Goal: Navigation & Orientation: Find specific page/section

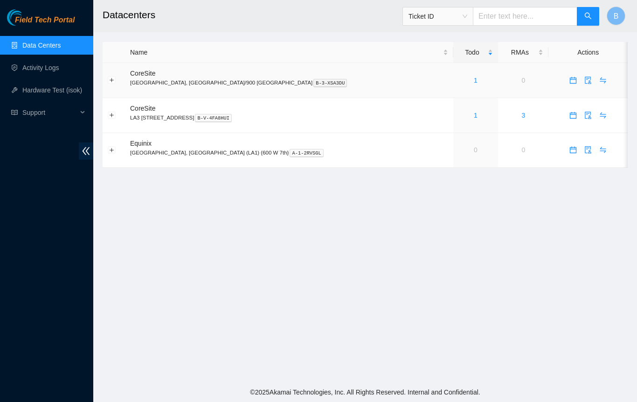
click at [474, 82] on link "1" at bounding box center [476, 80] width 4 height 7
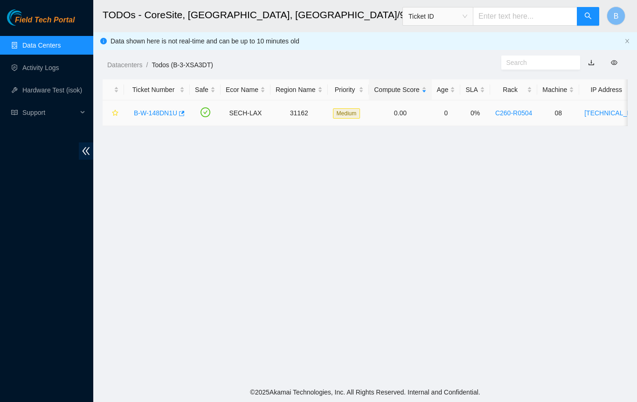
click at [159, 112] on link "B-W-148DN1U" at bounding box center [155, 112] width 43 height 7
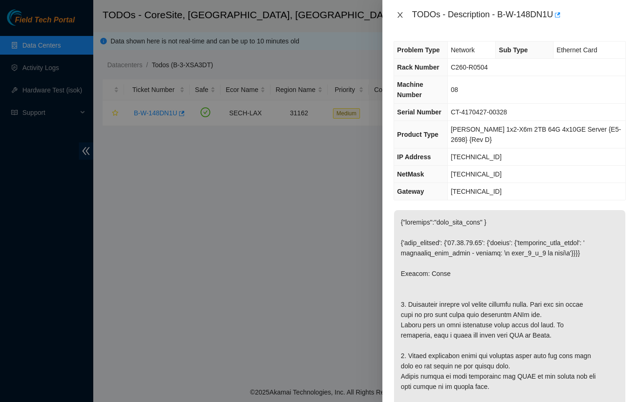
click at [399, 14] on icon "close" at bounding box center [400, 14] width 7 height 7
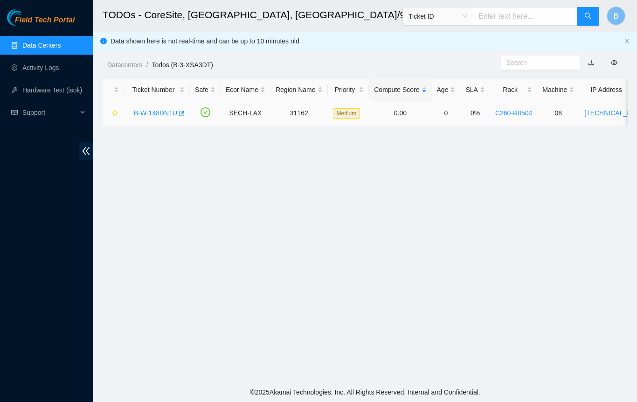
click at [155, 114] on link "B-W-148DN1U" at bounding box center [155, 112] width 43 height 7
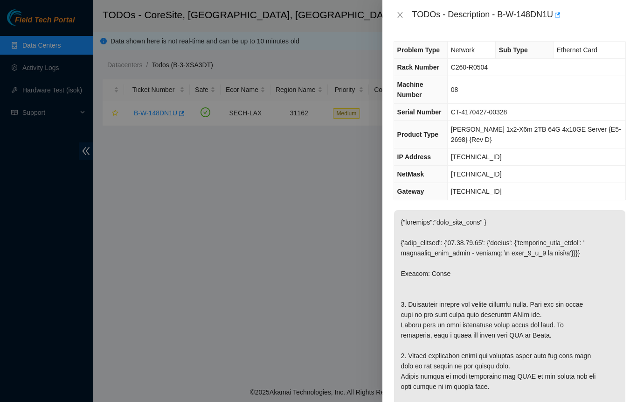
click at [288, 175] on div at bounding box center [318, 201] width 637 height 402
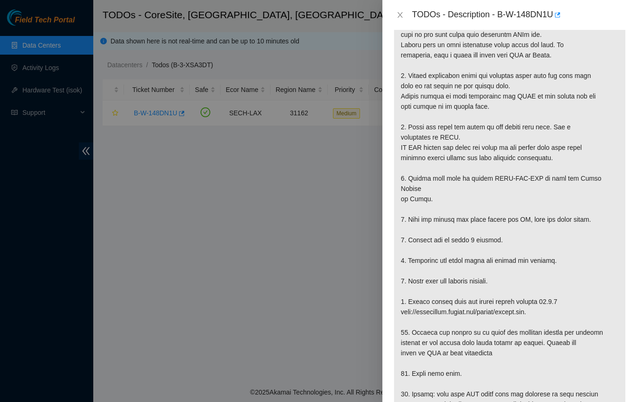
scroll to position [233, 0]
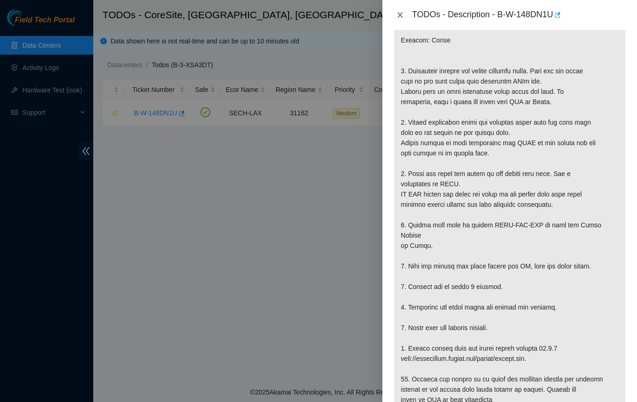
click at [401, 14] on icon "close" at bounding box center [400, 14] width 7 height 7
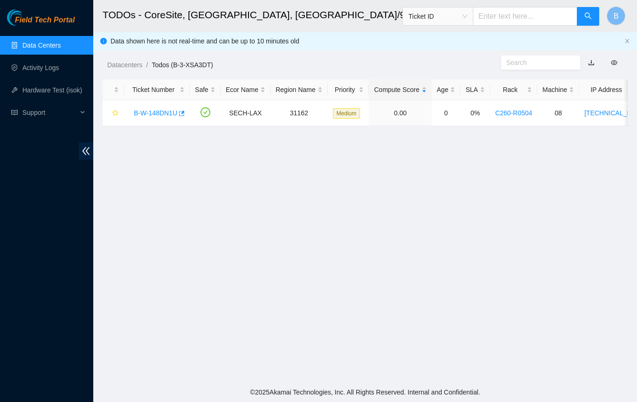
scroll to position [213, 0]
click at [517, 112] on link "C260-R0504" at bounding box center [514, 112] width 37 height 7
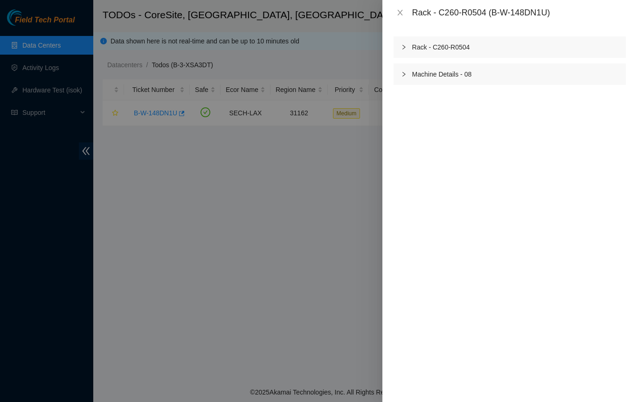
scroll to position [285, 0]
click at [402, 49] on icon "right" at bounding box center [404, 47] width 6 height 6
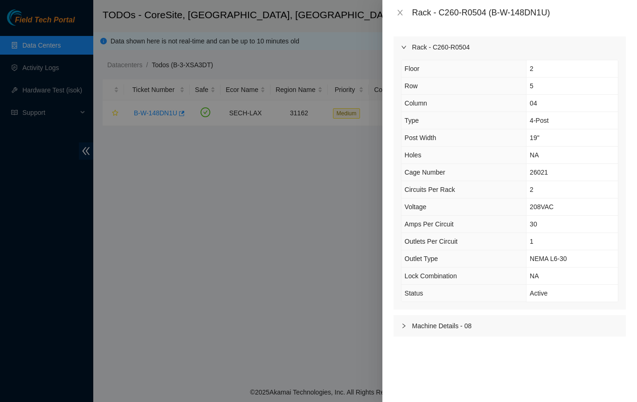
click at [402, 49] on icon "right" at bounding box center [404, 47] width 6 height 6
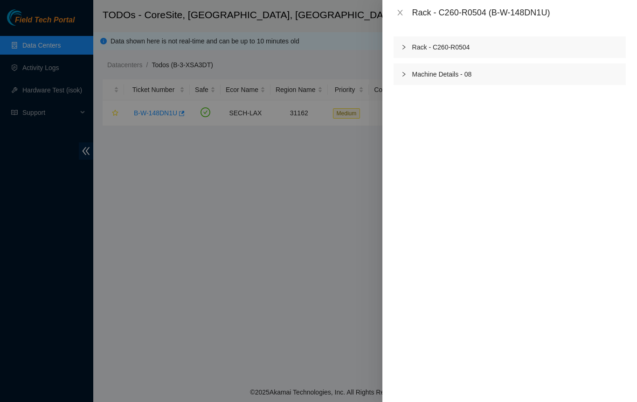
click at [401, 75] on icon "right" at bounding box center [404, 74] width 6 height 6
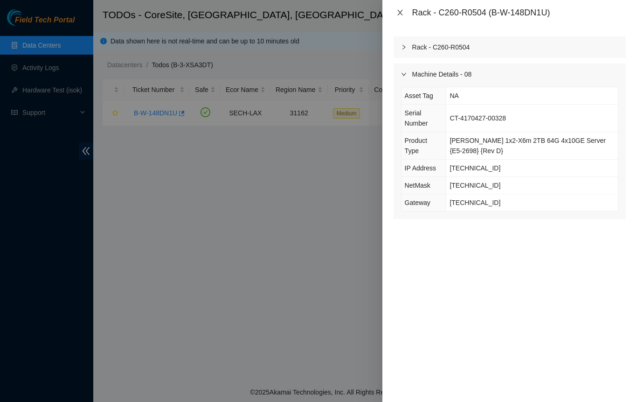
click at [402, 11] on icon "close" at bounding box center [400, 12] width 7 height 7
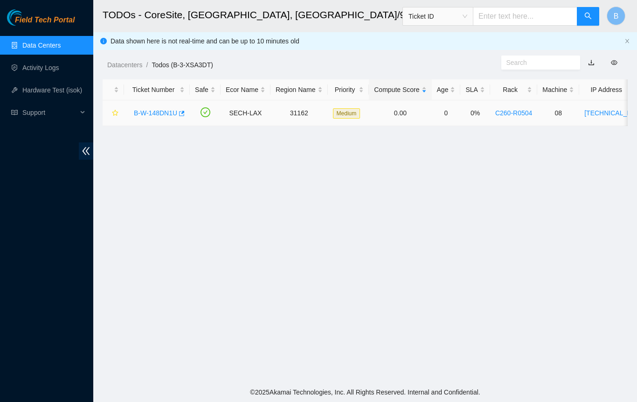
click at [163, 109] on link "B-W-148DN1U" at bounding box center [155, 112] width 43 height 7
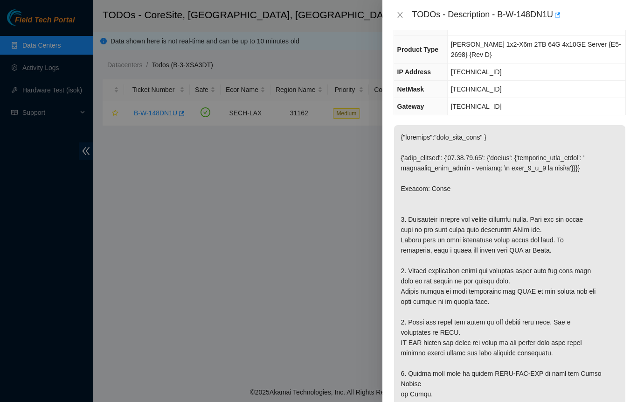
scroll to position [140, 0]
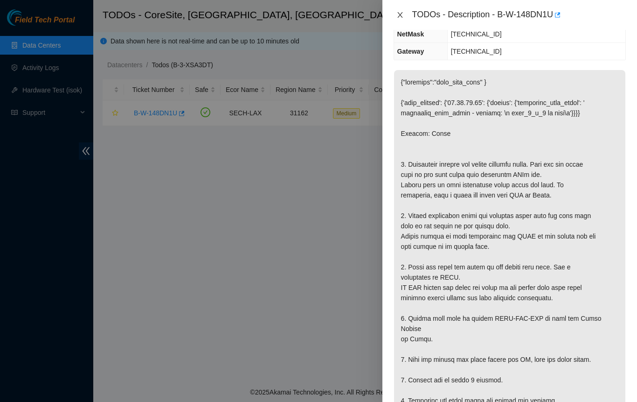
click at [400, 14] on icon "close" at bounding box center [400, 15] width 5 height 6
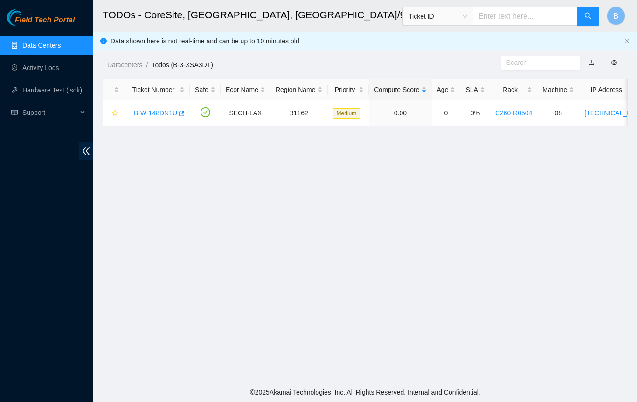
scroll to position [150, 0]
click at [34, 42] on link "Data Centers" at bounding box center [41, 45] width 38 height 7
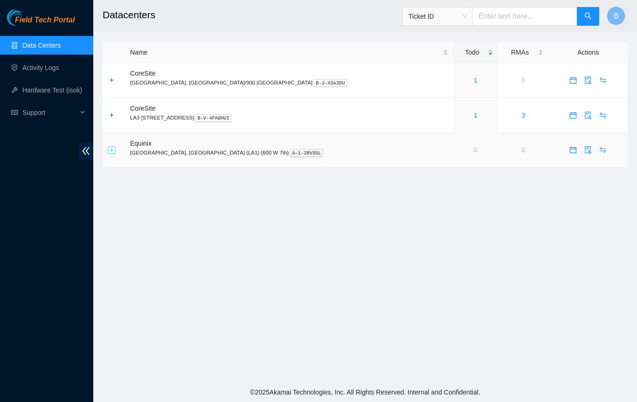
click at [111, 151] on button "Expand row" at bounding box center [111, 149] width 7 height 7
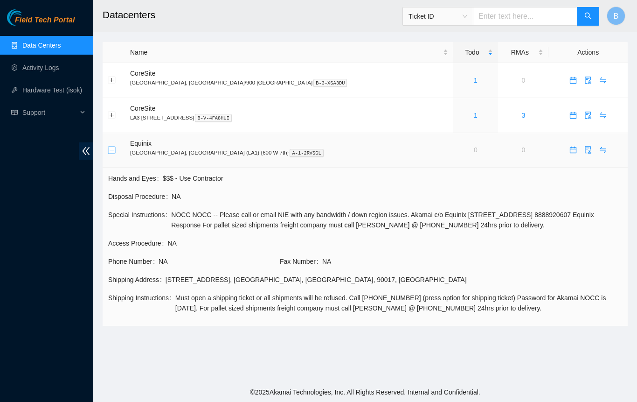
click at [111, 151] on button "Collapse row" at bounding box center [111, 149] width 7 height 7
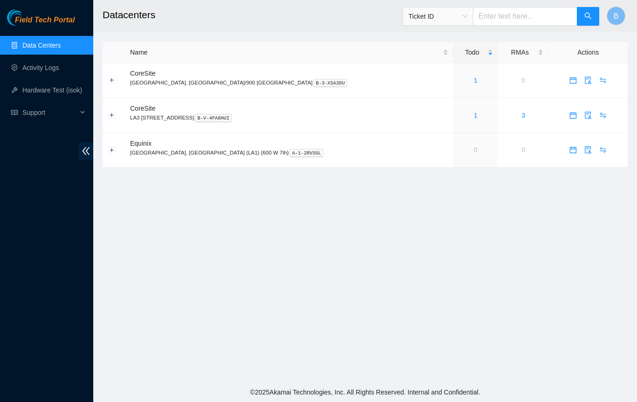
click at [201, 26] on h2 "Datacenters" at bounding box center [319, 15] width 433 height 30
click at [137, 147] on span "Equinix" at bounding box center [140, 143] width 21 height 7
click at [53, 71] on link "Activity Logs" at bounding box center [40, 67] width 37 height 7
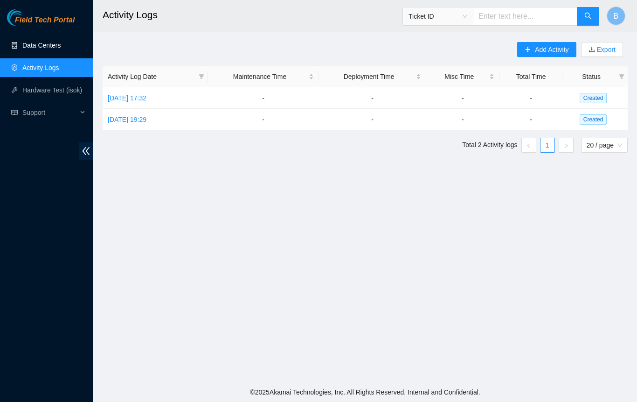
click at [34, 43] on link "Data Centers" at bounding box center [41, 45] width 38 height 7
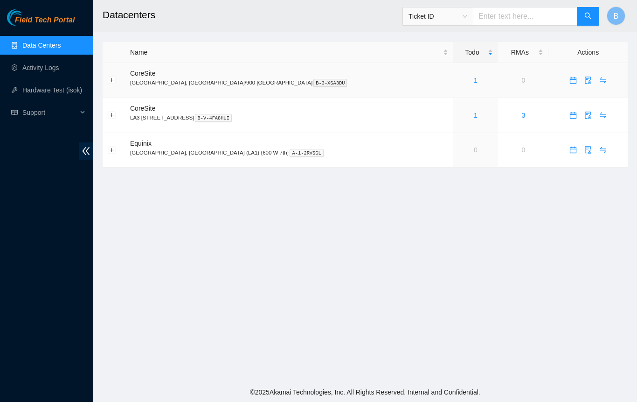
click at [474, 77] on link "1" at bounding box center [476, 80] width 4 height 7
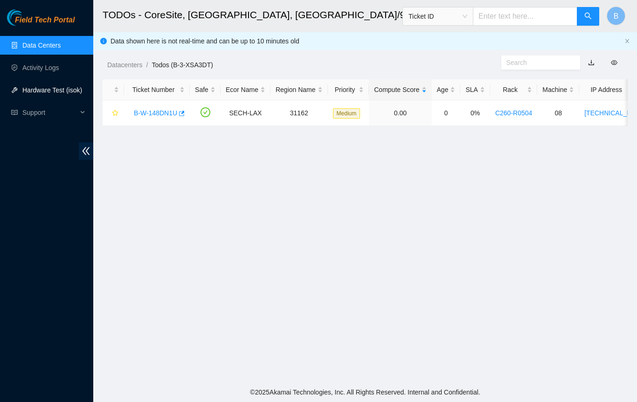
click at [29, 89] on link "Hardware Test (isok)" at bounding box center [52, 89] width 60 height 7
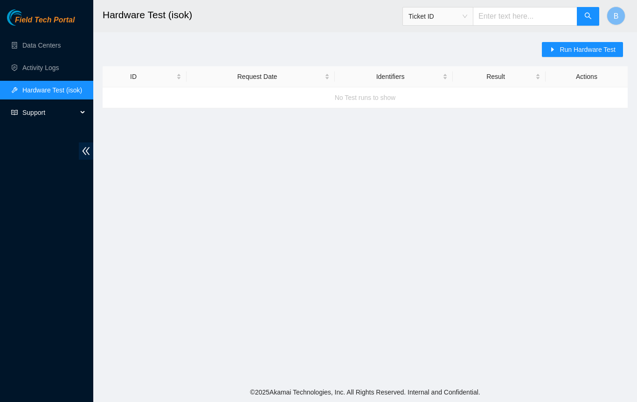
click at [26, 113] on span "Support" at bounding box center [49, 112] width 55 height 19
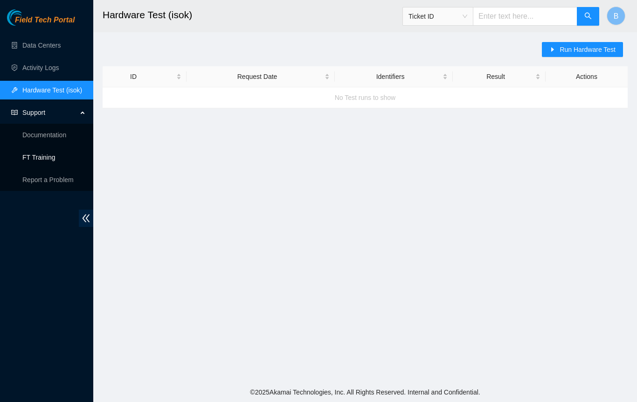
click at [26, 157] on link "FT Training" at bounding box center [38, 157] width 33 height 7
